Goal: Information Seeking & Learning: Find specific page/section

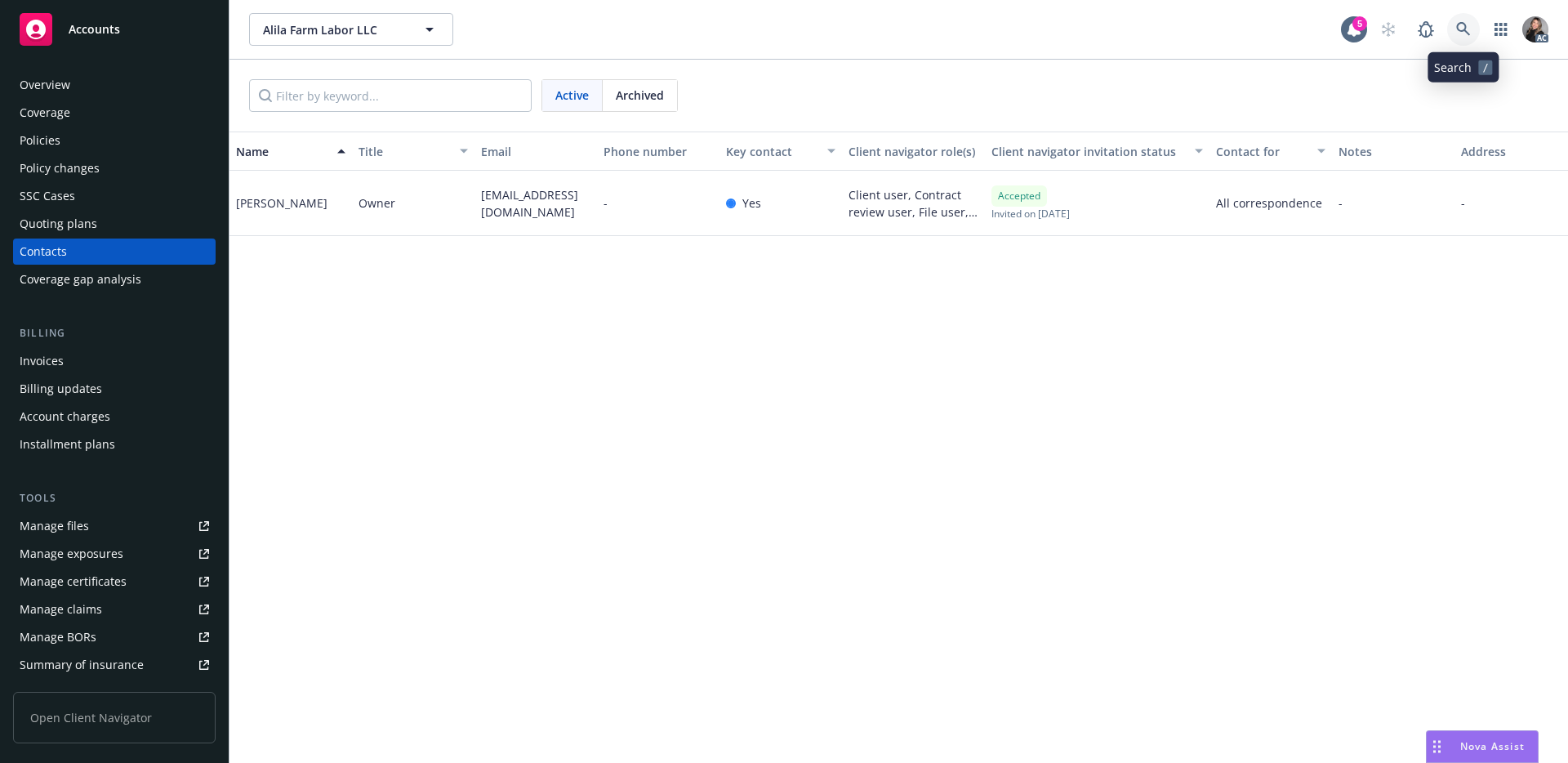
click at [1462, 30] on icon at bounding box center [1462, 29] width 14 height 14
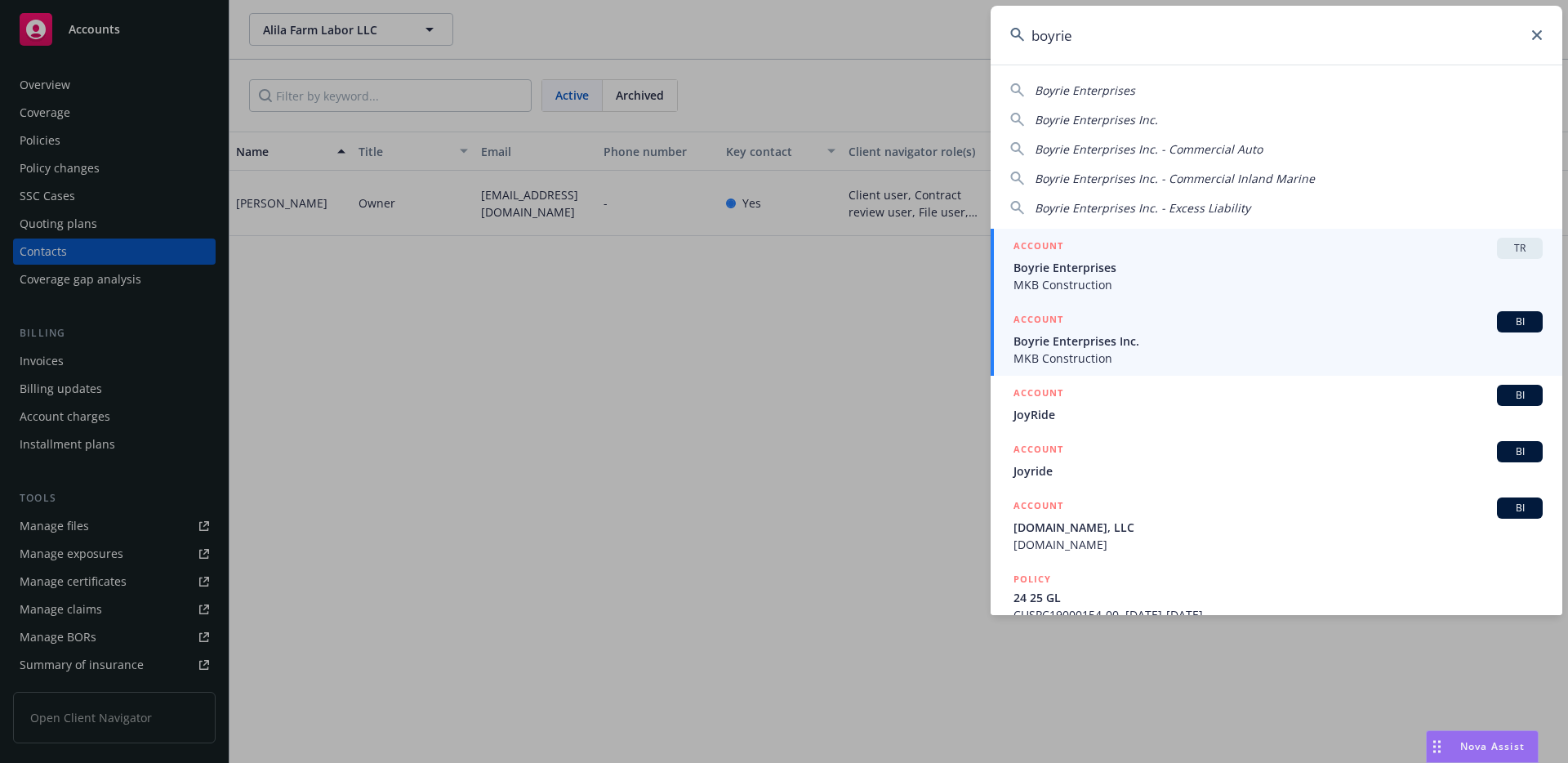
type input "boyrie"
click at [1194, 354] on span "MKB Construction" at bounding box center [1279, 359] width 529 height 17
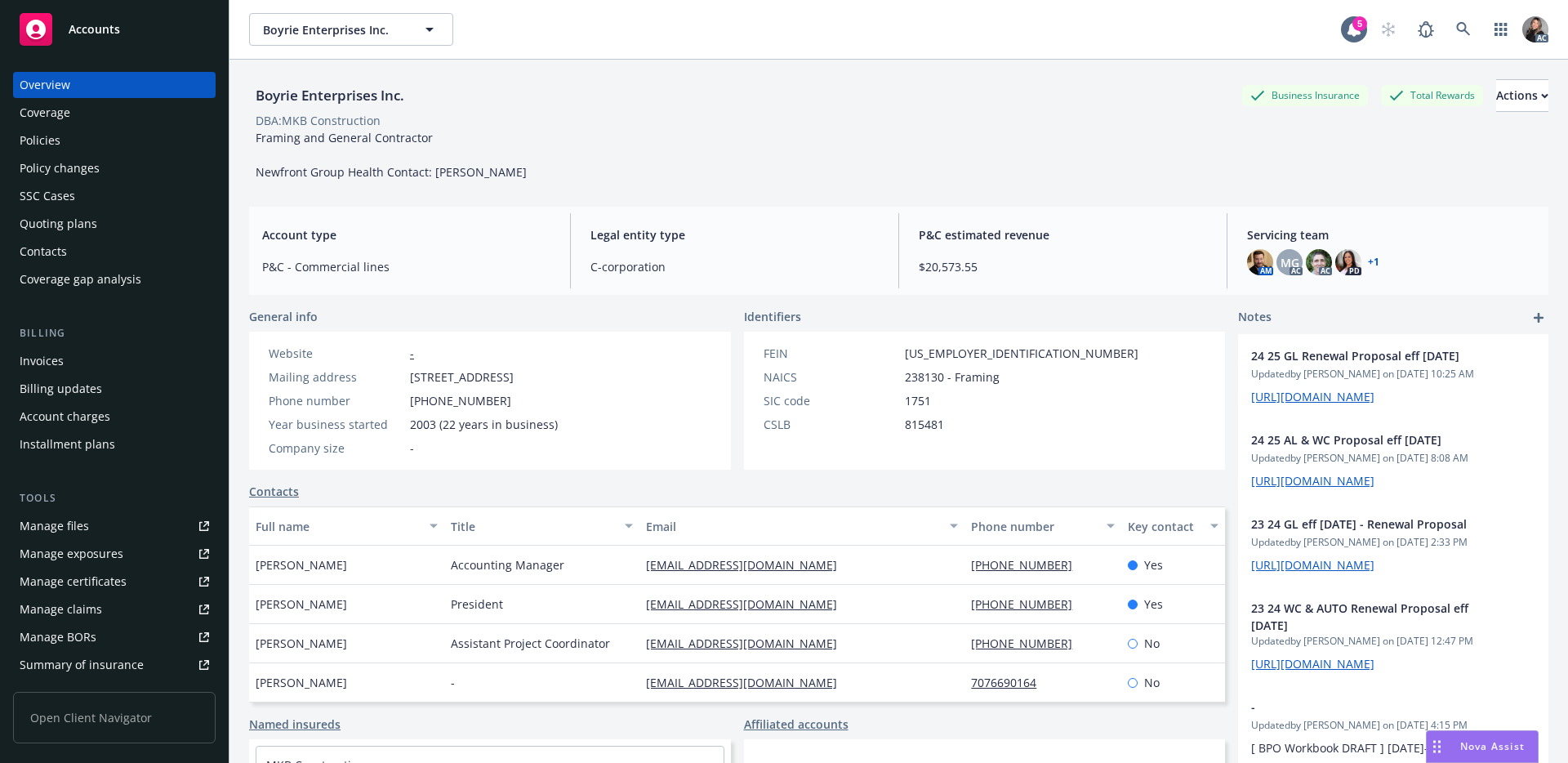
click at [82, 145] on div "Policies" at bounding box center [114, 141] width 190 height 26
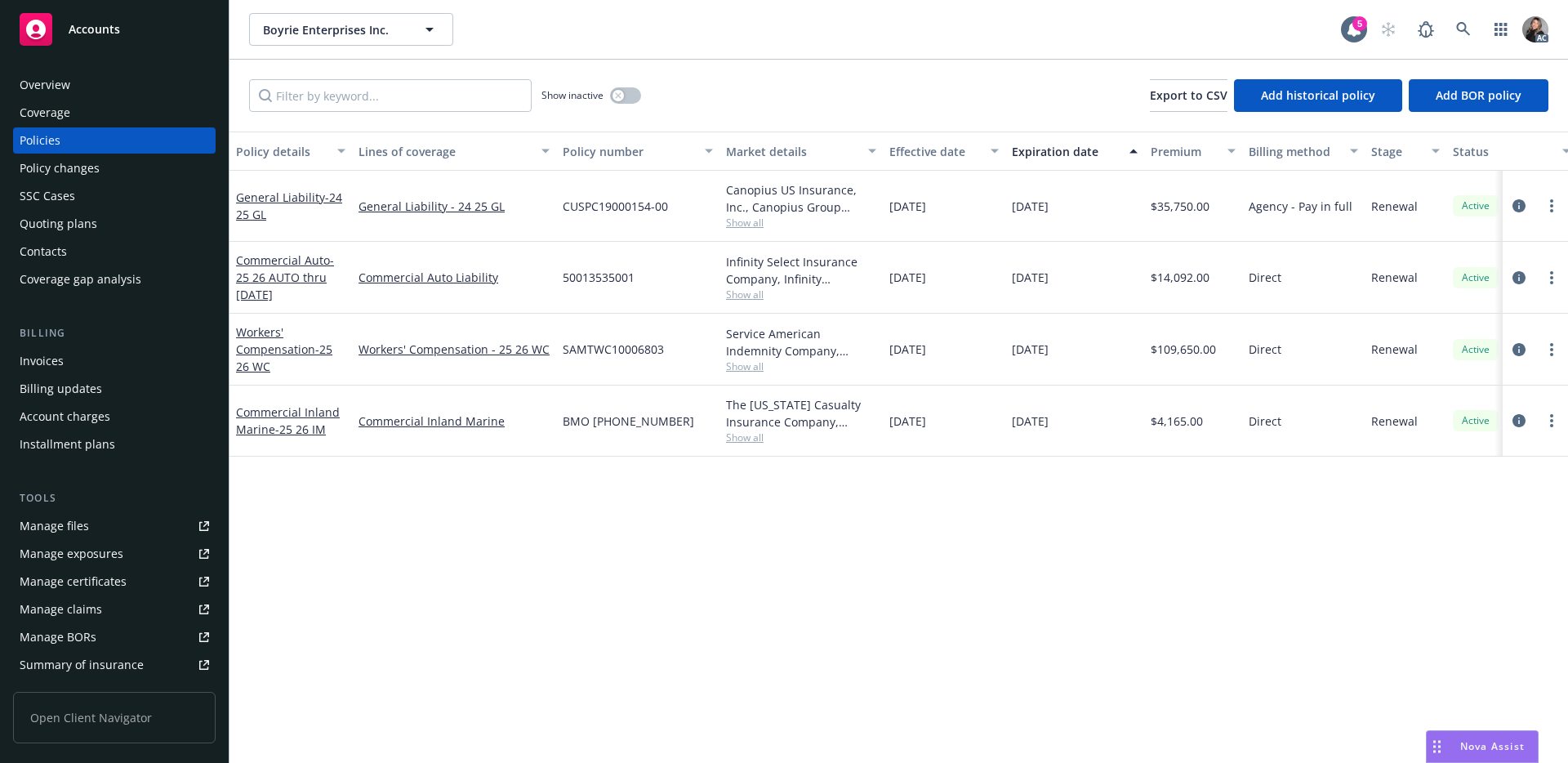
click at [745, 364] on span "Show all" at bounding box center [801, 366] width 151 height 14
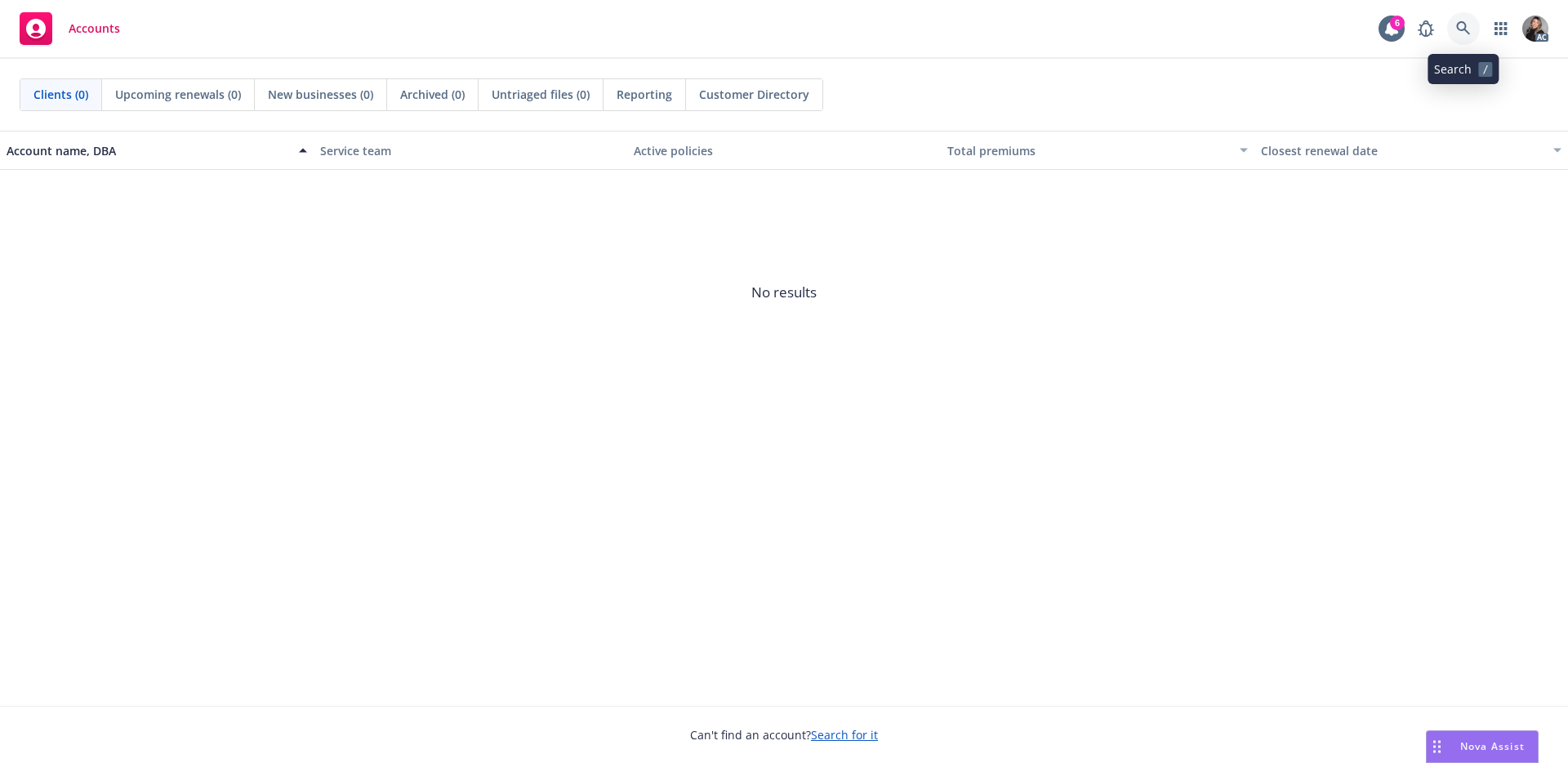
click at [1467, 28] on icon at bounding box center [1462, 28] width 14 height 14
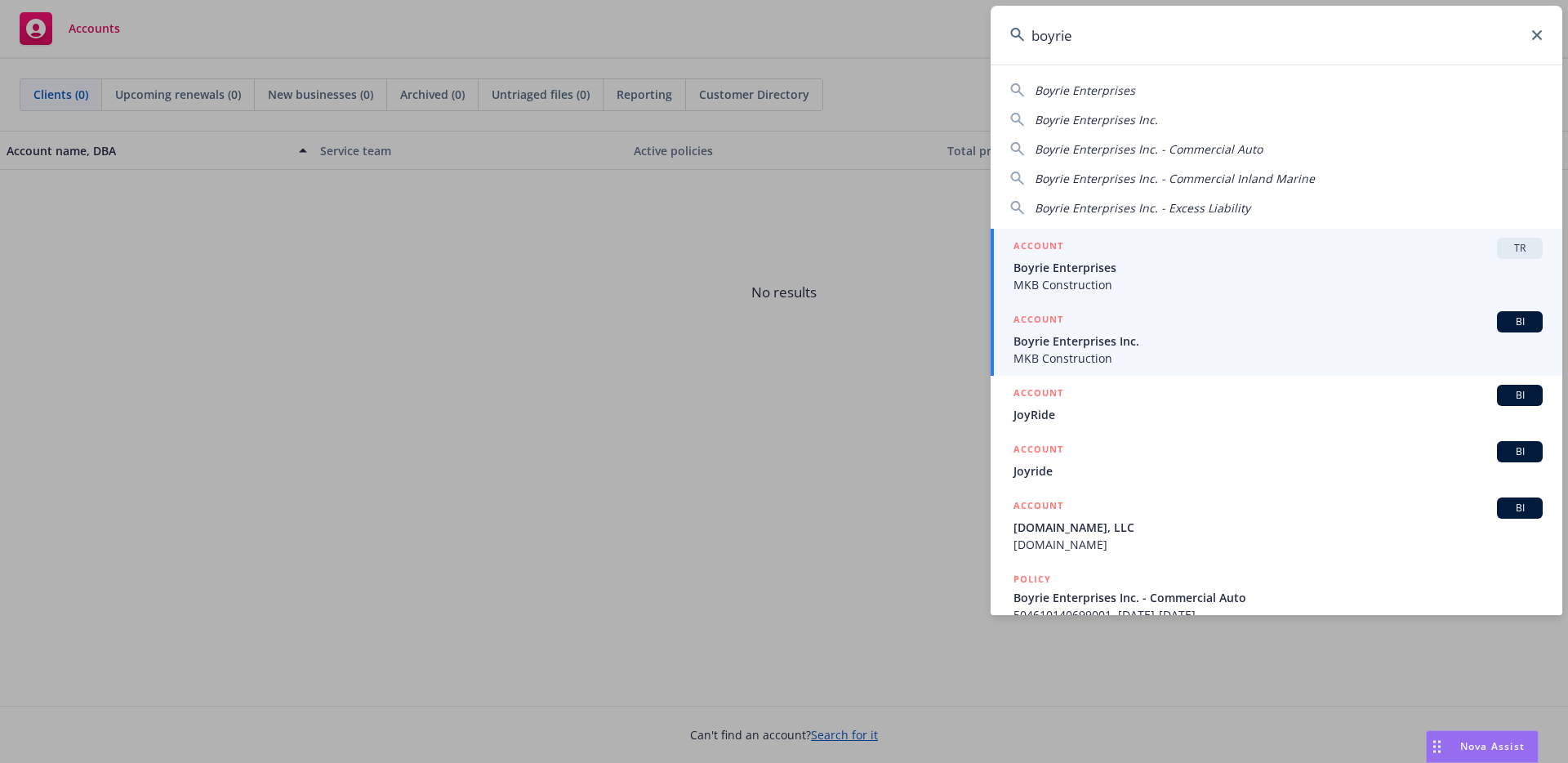
type input "boyrie"
click at [1063, 324] on div "ACCOUNT BI" at bounding box center [1279, 322] width 529 height 21
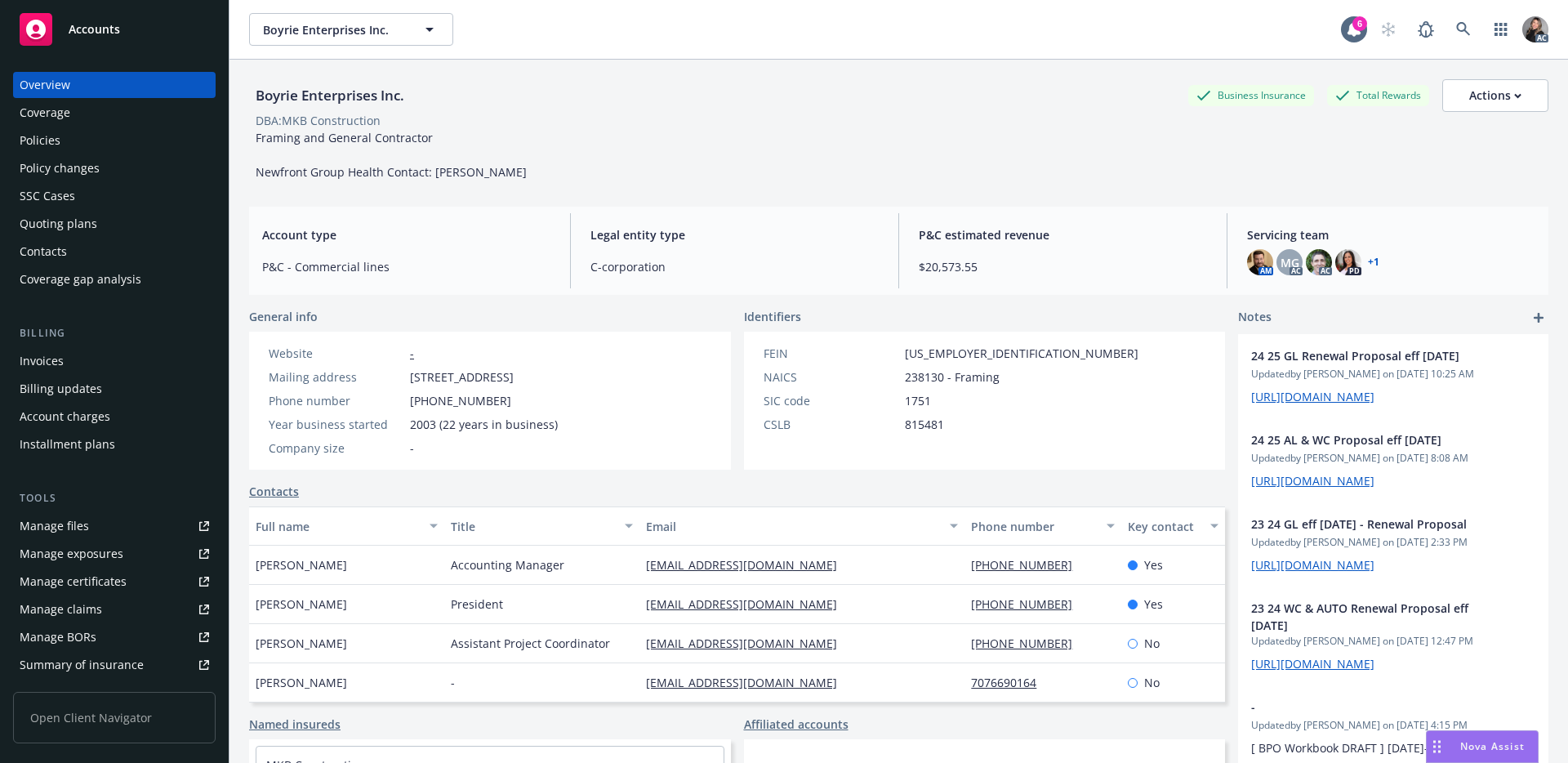
click at [73, 141] on div "Policies" at bounding box center [114, 141] width 190 height 26
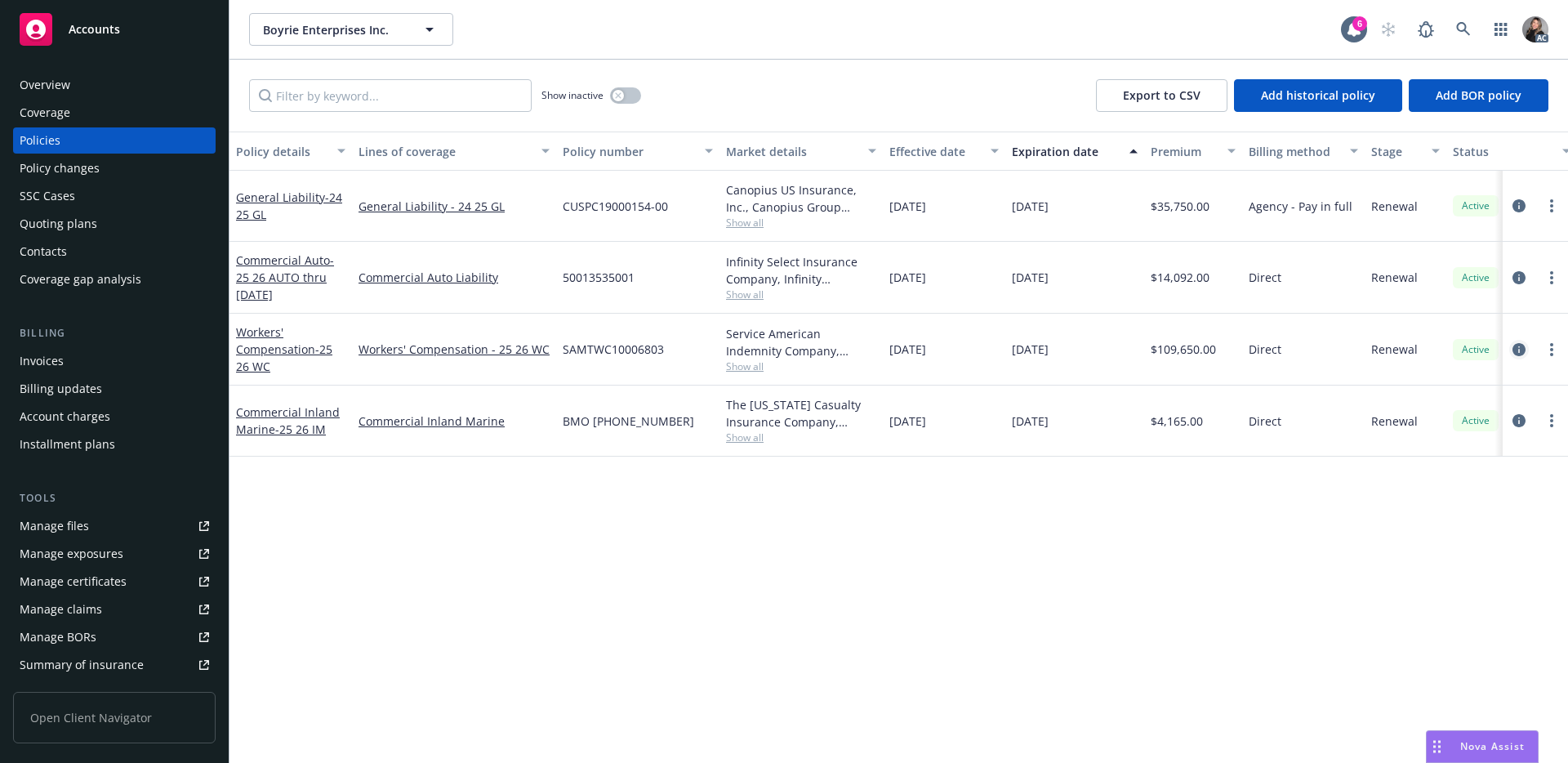
click at [1522, 356] on link "circleInformation" at bounding box center [1519, 349] width 20 height 20
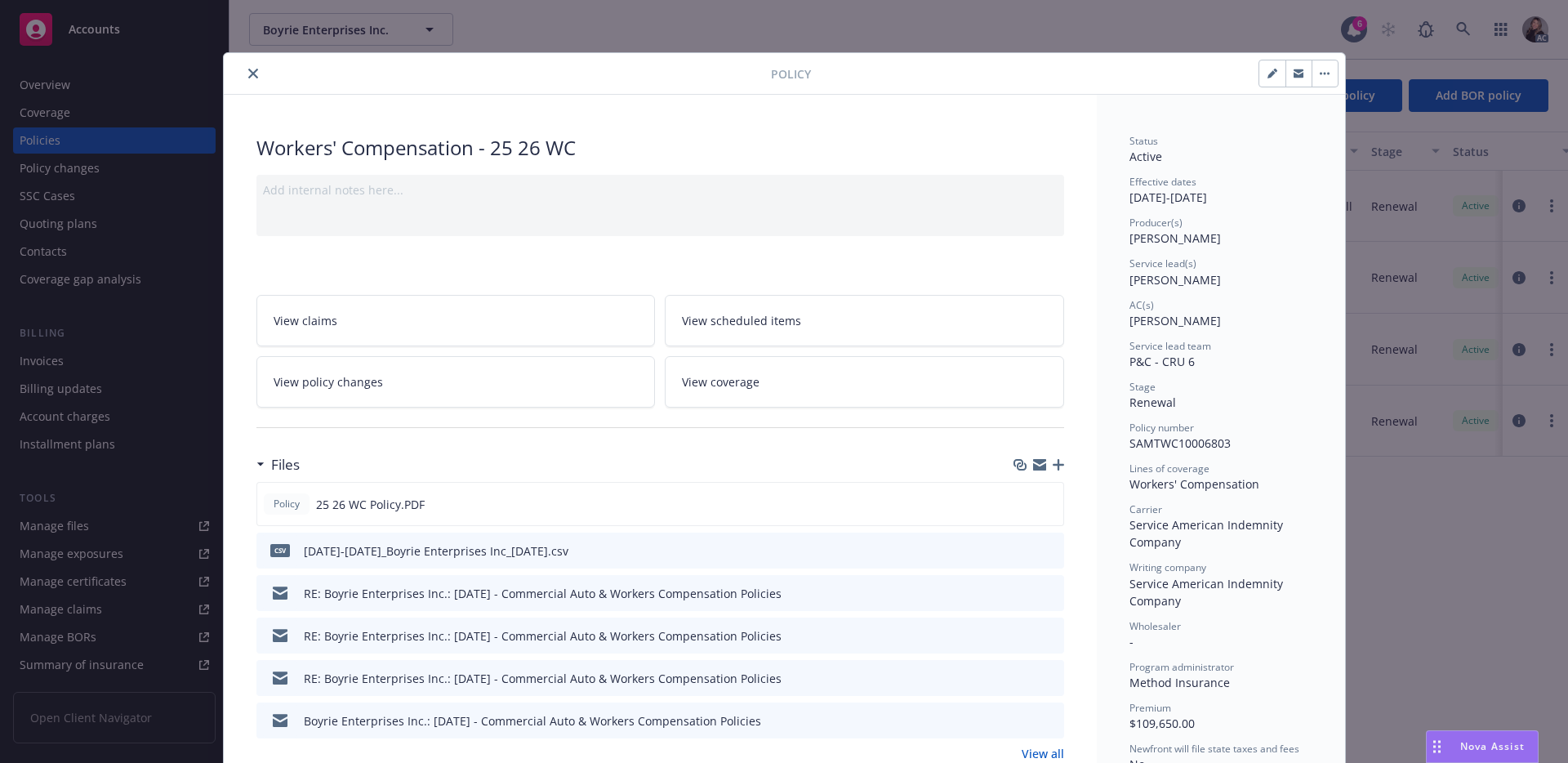
scroll to position [33, 0]
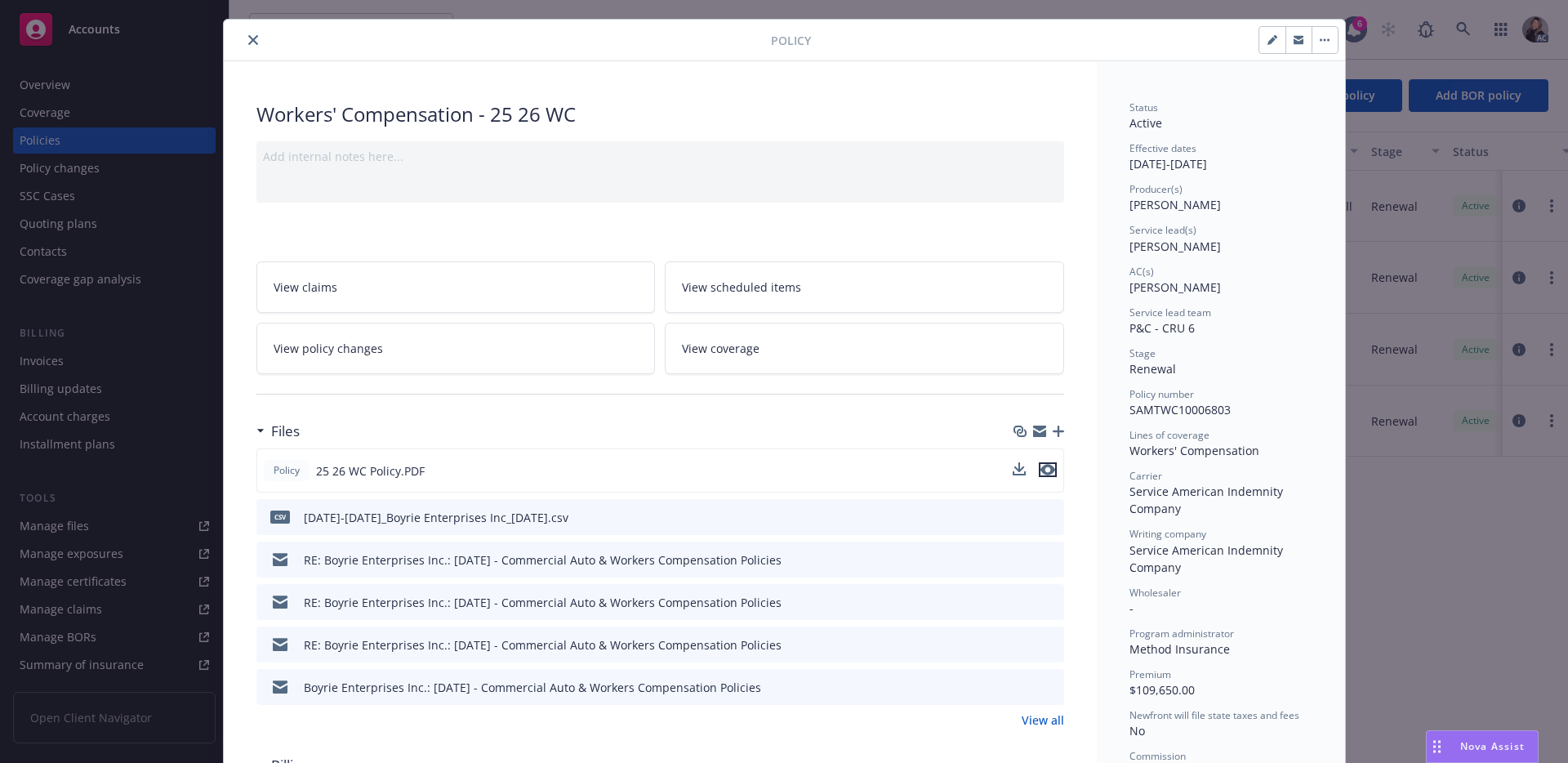
click at [1040, 471] on icon "preview file" at bounding box center [1047, 469] width 14 height 11
click at [253, 32] on button "close" at bounding box center [253, 39] width 20 height 20
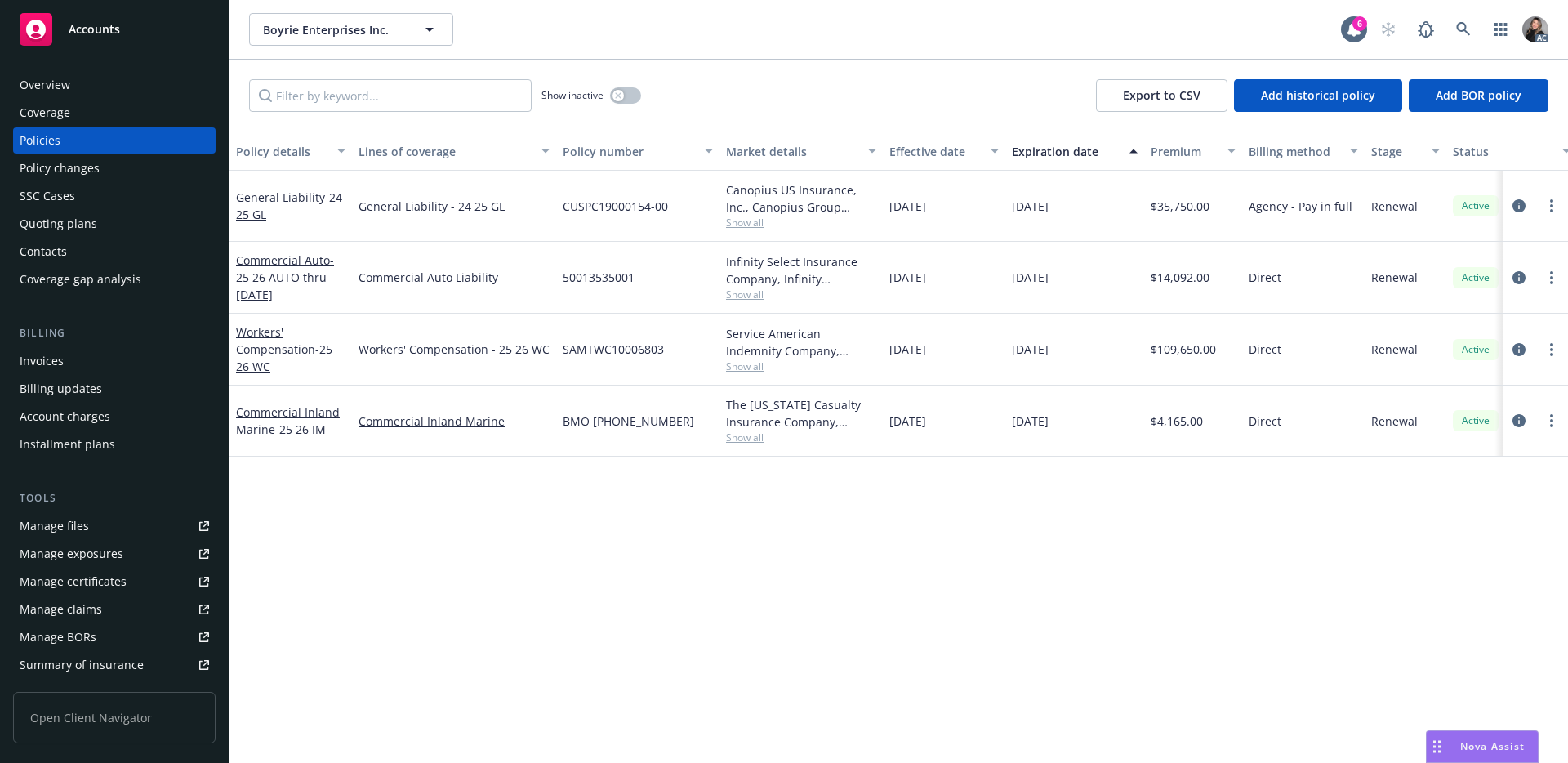
click at [70, 100] on div "Coverage" at bounding box center [114, 112] width 190 height 26
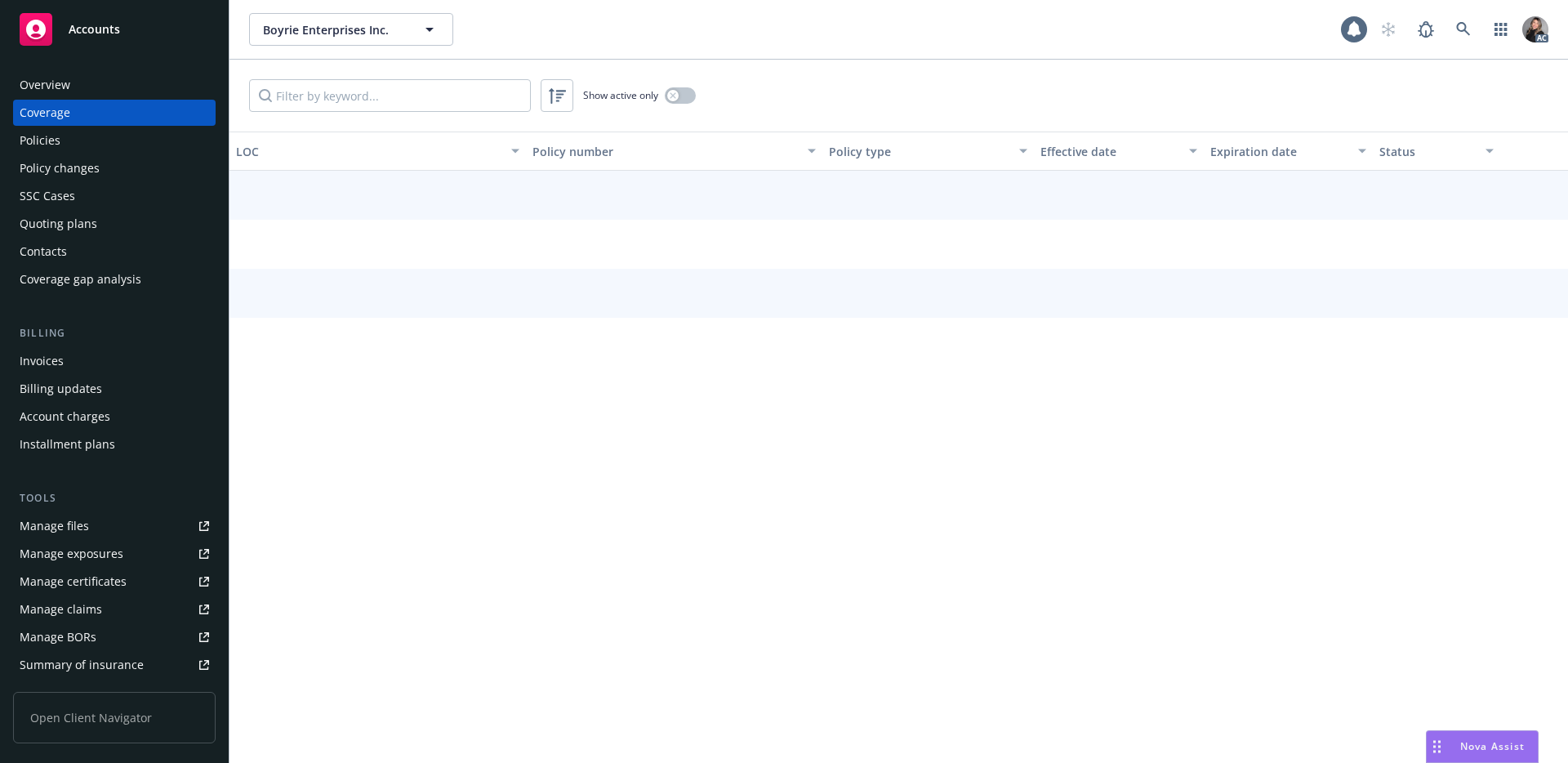
click at [73, 87] on div "Overview" at bounding box center [114, 84] width 190 height 26
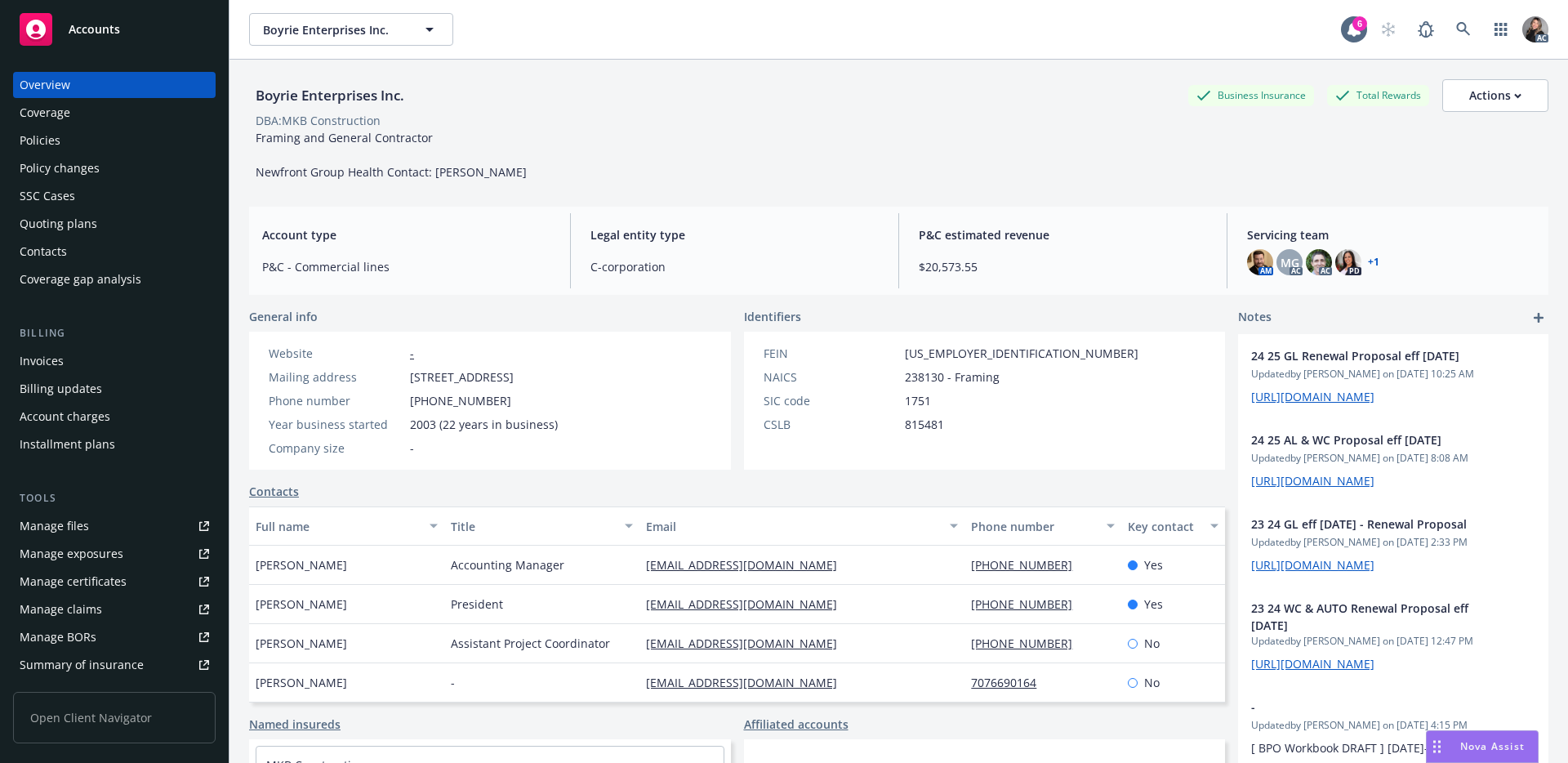
click at [318, 99] on div "Boyrie Enterprises Inc." at bounding box center [330, 95] width 162 height 21
drag, startPoint x: 427, startPoint y: 106, endPoint x: 245, endPoint y: 91, distance: 182.6
click at [245, 91] on div "Boyrie Enterprises Inc. Business Insurance Total Rewards Actions DBA: MKB Const…" at bounding box center [899, 441] width 1338 height 763
copy div "Boyrie Enterprises Inc."
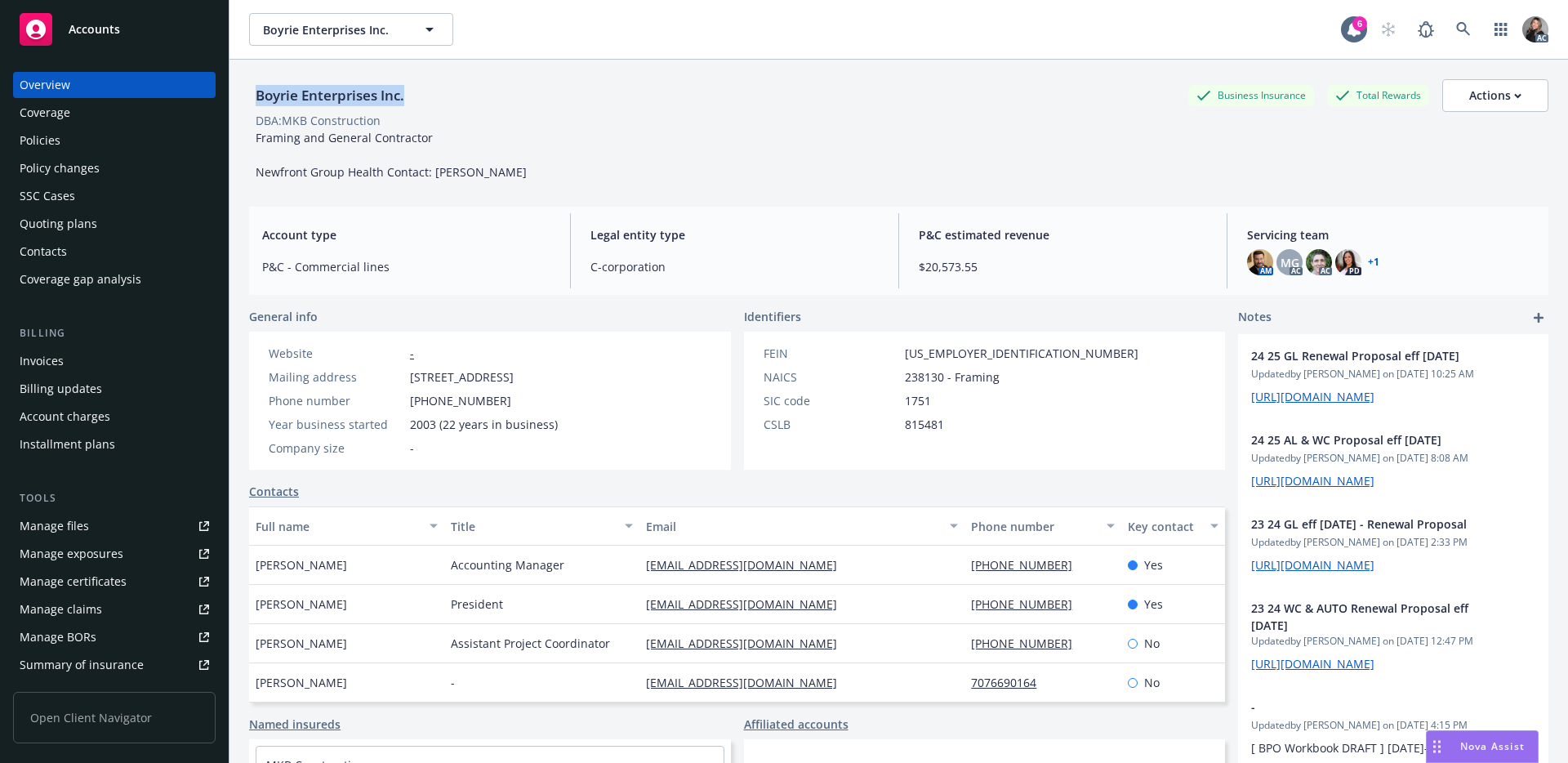
click at [98, 146] on div "Policies" at bounding box center [114, 141] width 190 height 26
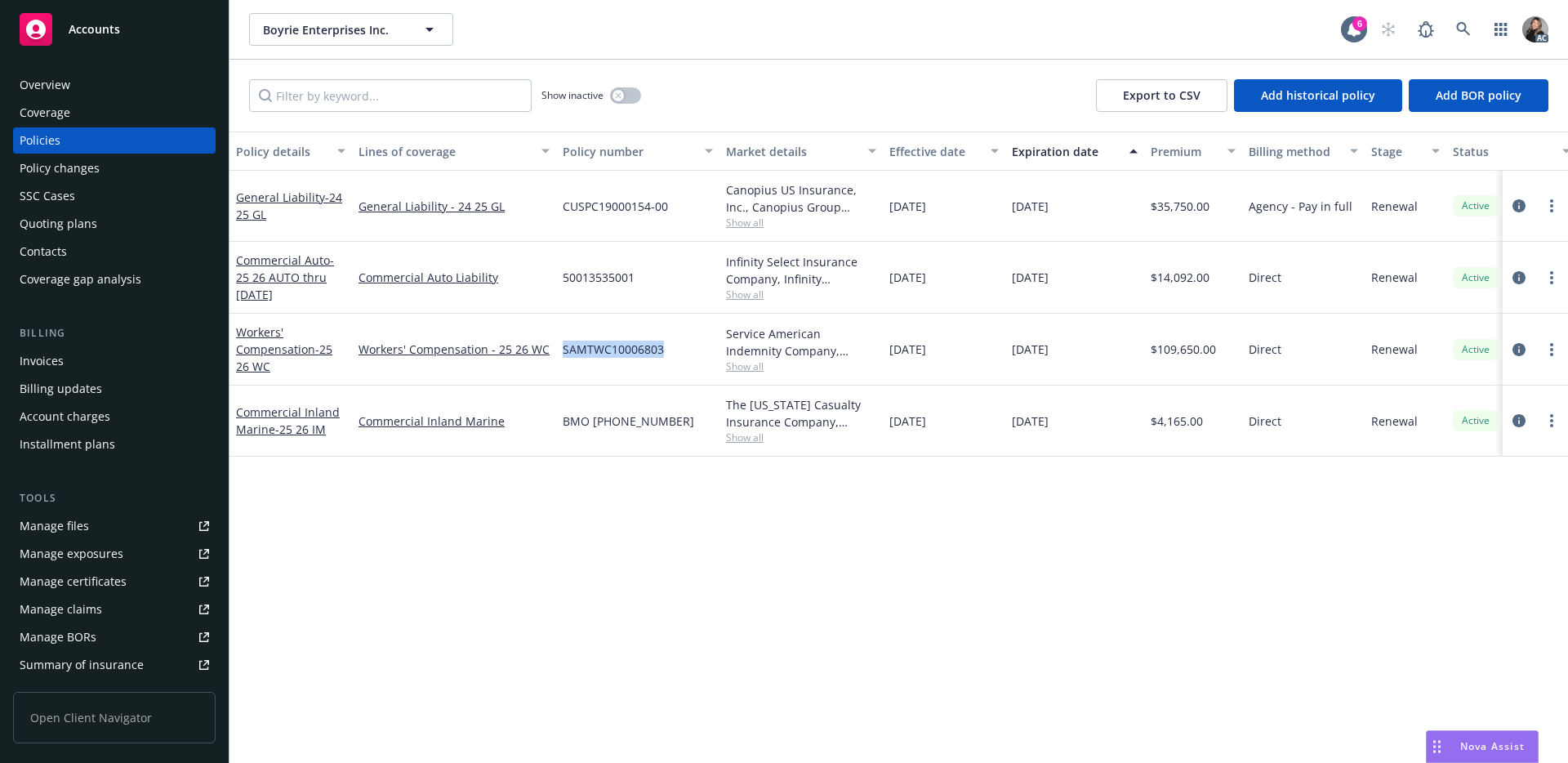
drag, startPoint x: 679, startPoint y: 348, endPoint x: 565, endPoint y: 349, distance: 114.0
click at [565, 349] on div "SAMTWC10006803" at bounding box center [638, 349] width 163 height 72
copy span "SAMTWC10006803"
